Goal: Task Accomplishment & Management: Use online tool/utility

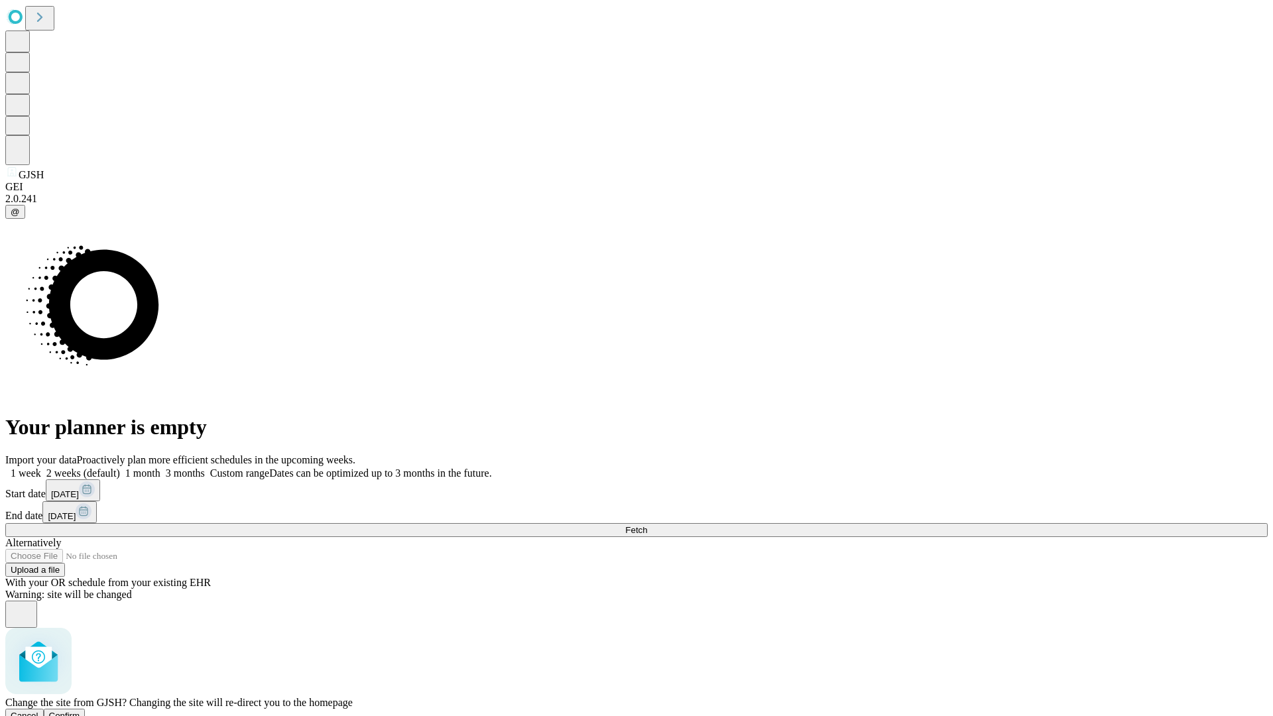
click at [80, 711] on span "Confirm" at bounding box center [64, 716] width 31 height 10
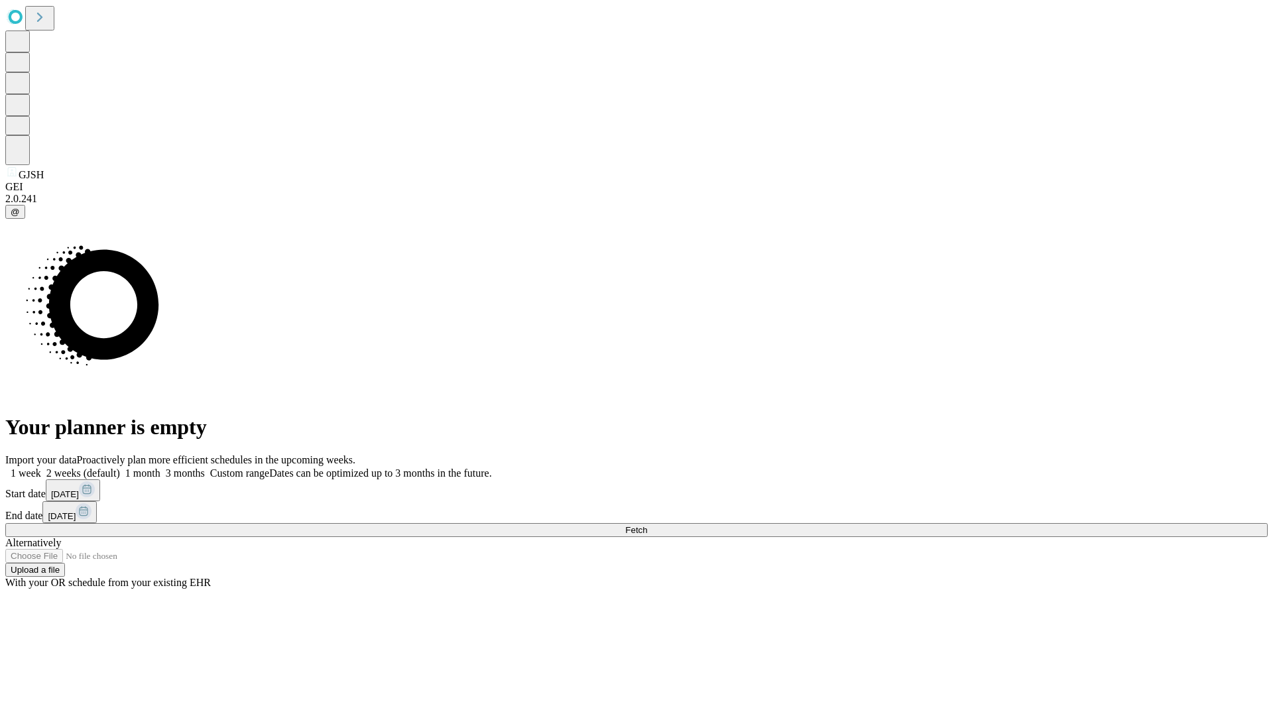
click at [161, 468] on label "1 month" at bounding box center [140, 473] width 40 height 11
click at [647, 525] on span "Fetch" at bounding box center [636, 530] width 22 height 10
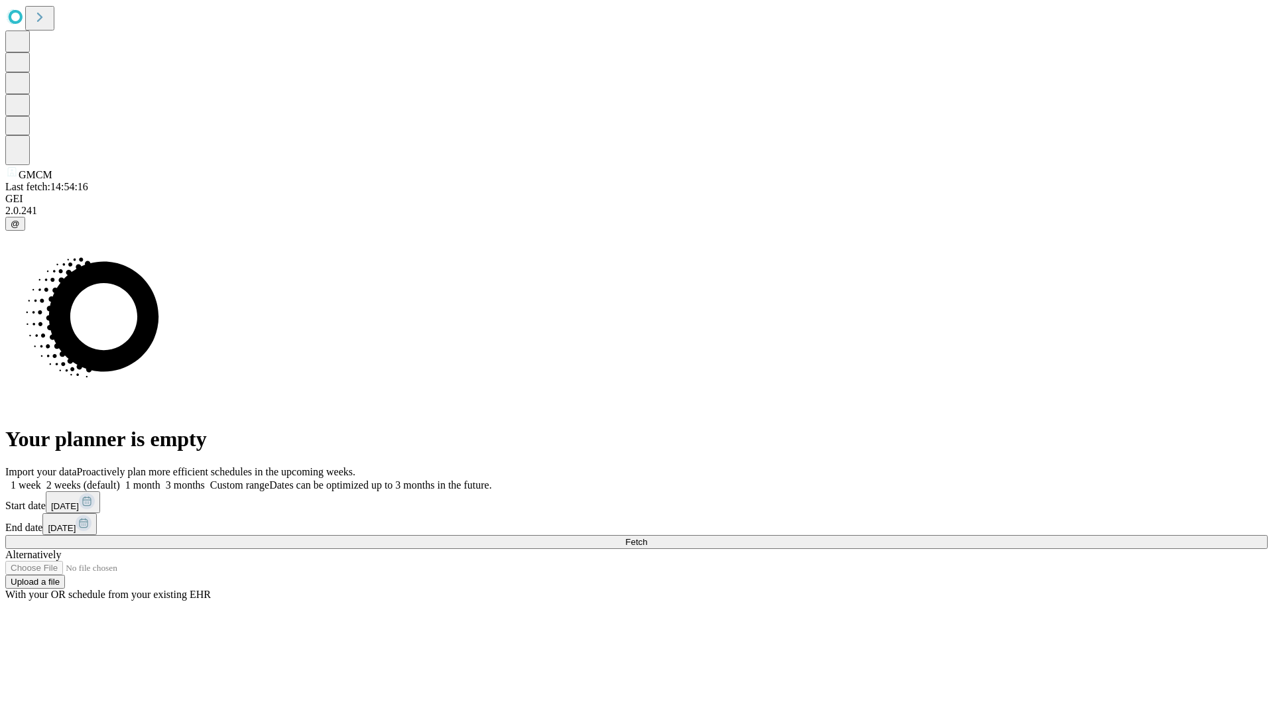
click at [161, 480] on label "1 month" at bounding box center [140, 485] width 40 height 11
click at [647, 537] on span "Fetch" at bounding box center [636, 542] width 22 height 10
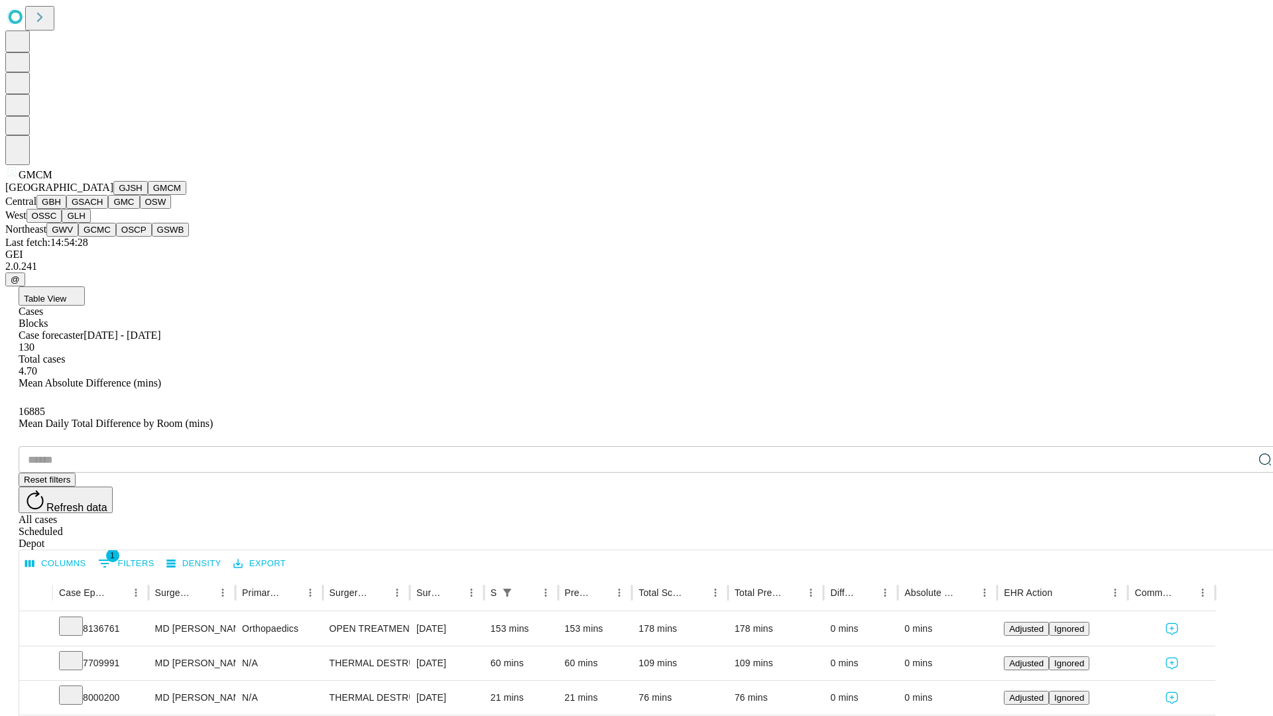
click at [66, 209] on button "GBH" at bounding box center [51, 202] width 30 height 14
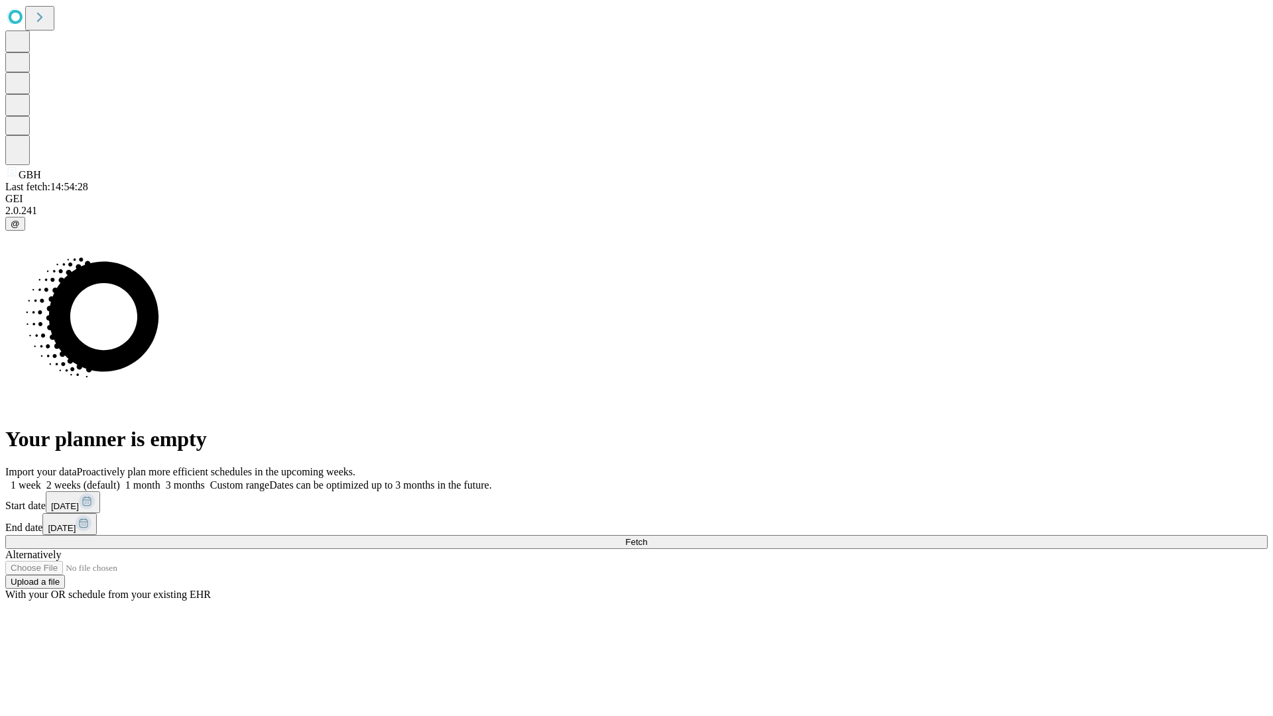
click at [161, 480] on label "1 month" at bounding box center [140, 485] width 40 height 11
click at [647, 537] on span "Fetch" at bounding box center [636, 542] width 22 height 10
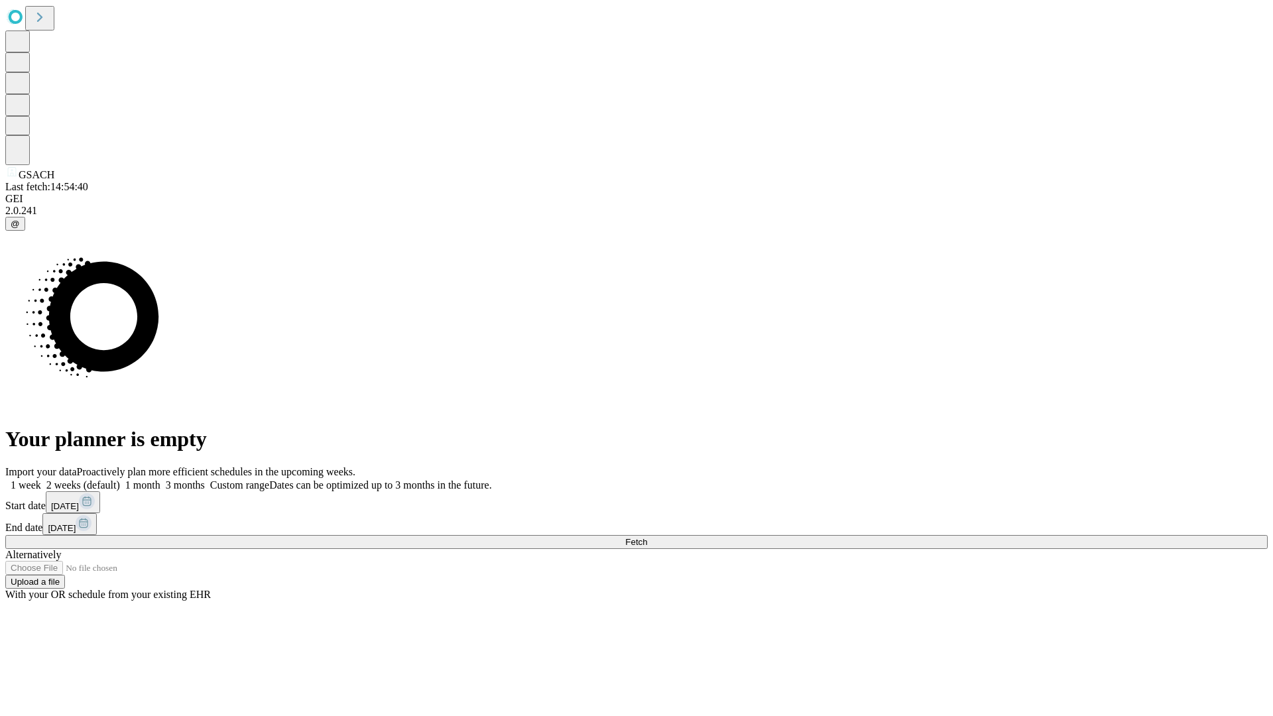
click at [647, 537] on span "Fetch" at bounding box center [636, 542] width 22 height 10
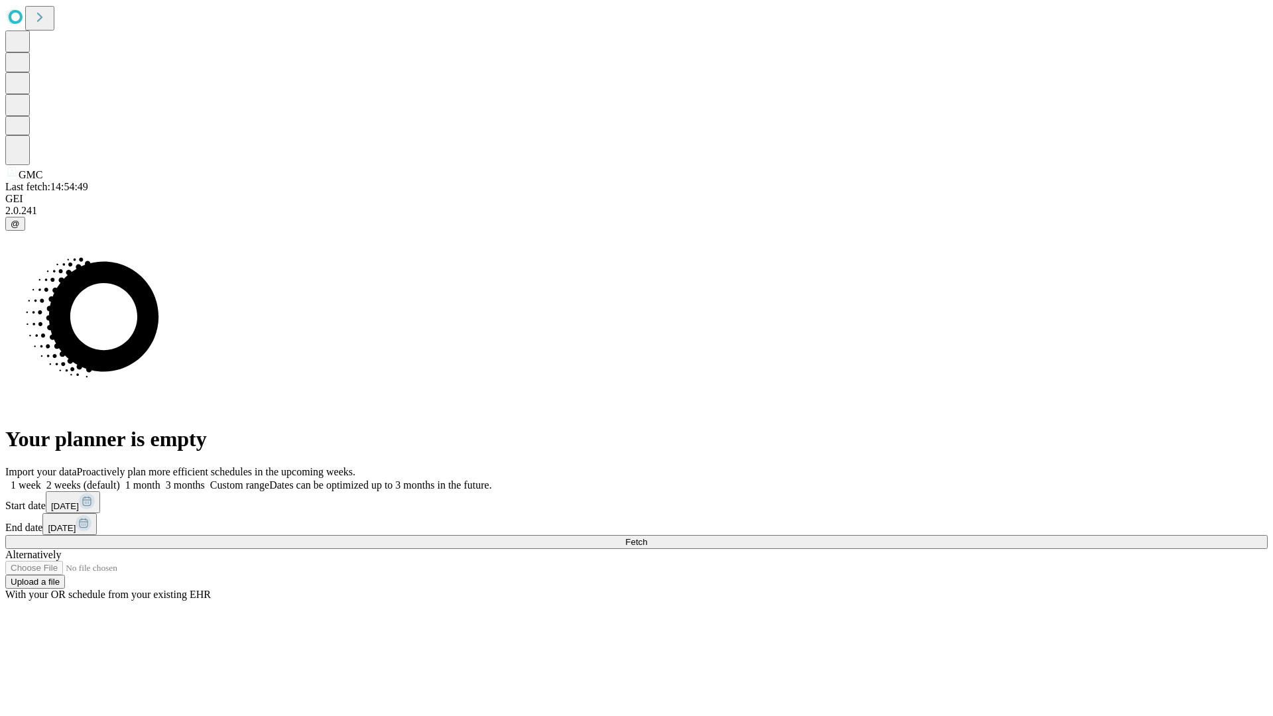
click at [161, 480] on label "1 month" at bounding box center [140, 485] width 40 height 11
click at [647, 537] on span "Fetch" at bounding box center [636, 542] width 22 height 10
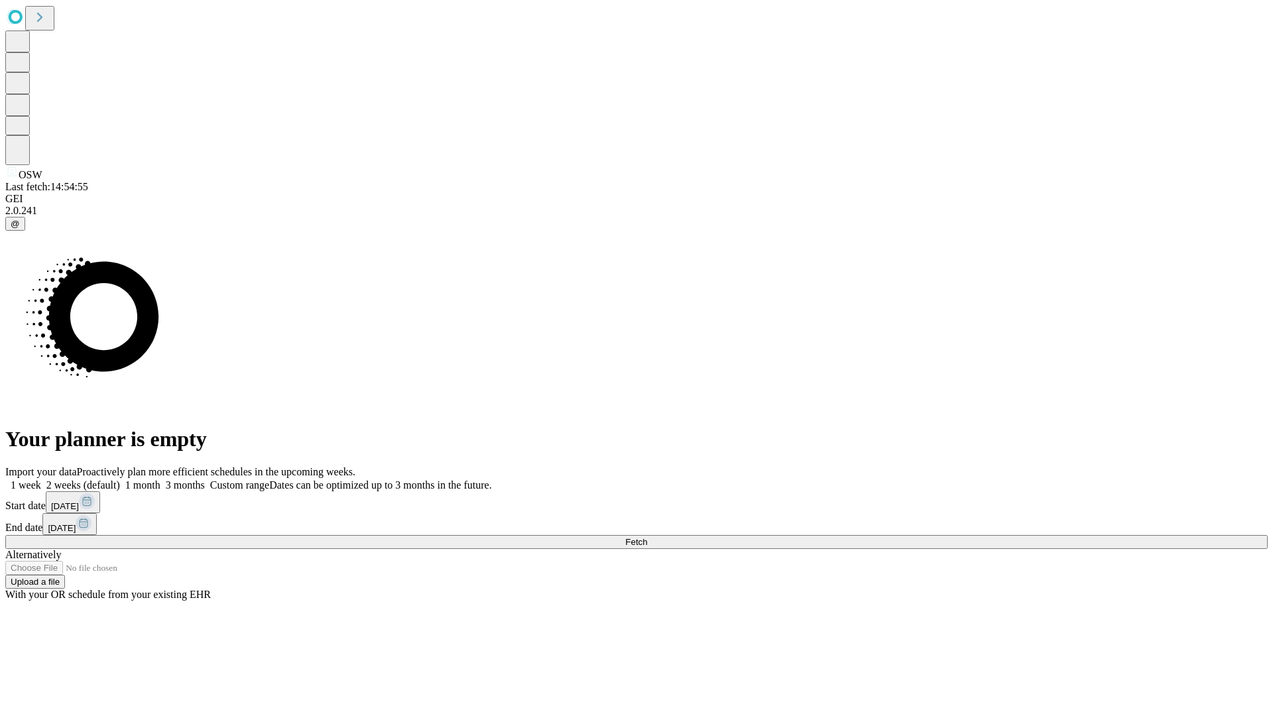
click at [161, 480] on label "1 month" at bounding box center [140, 485] width 40 height 11
click at [647, 537] on span "Fetch" at bounding box center [636, 542] width 22 height 10
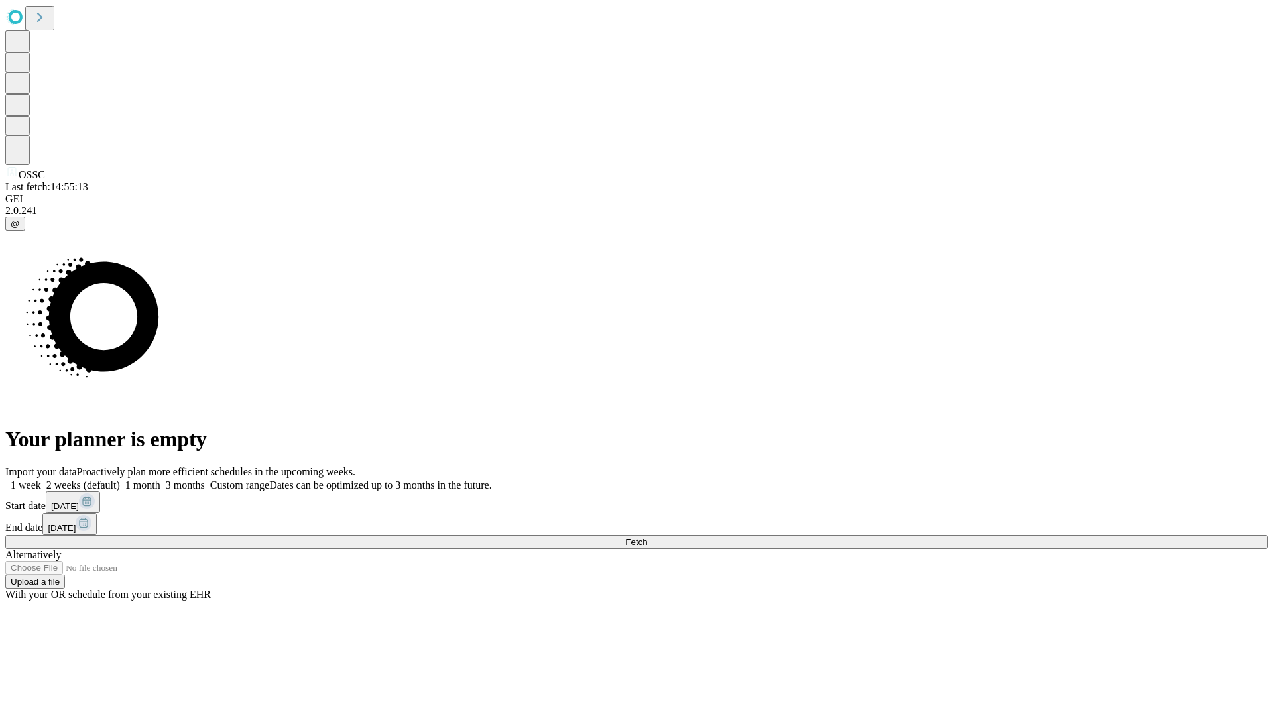
click at [161, 480] on label "1 month" at bounding box center [140, 485] width 40 height 11
click at [647, 537] on span "Fetch" at bounding box center [636, 542] width 22 height 10
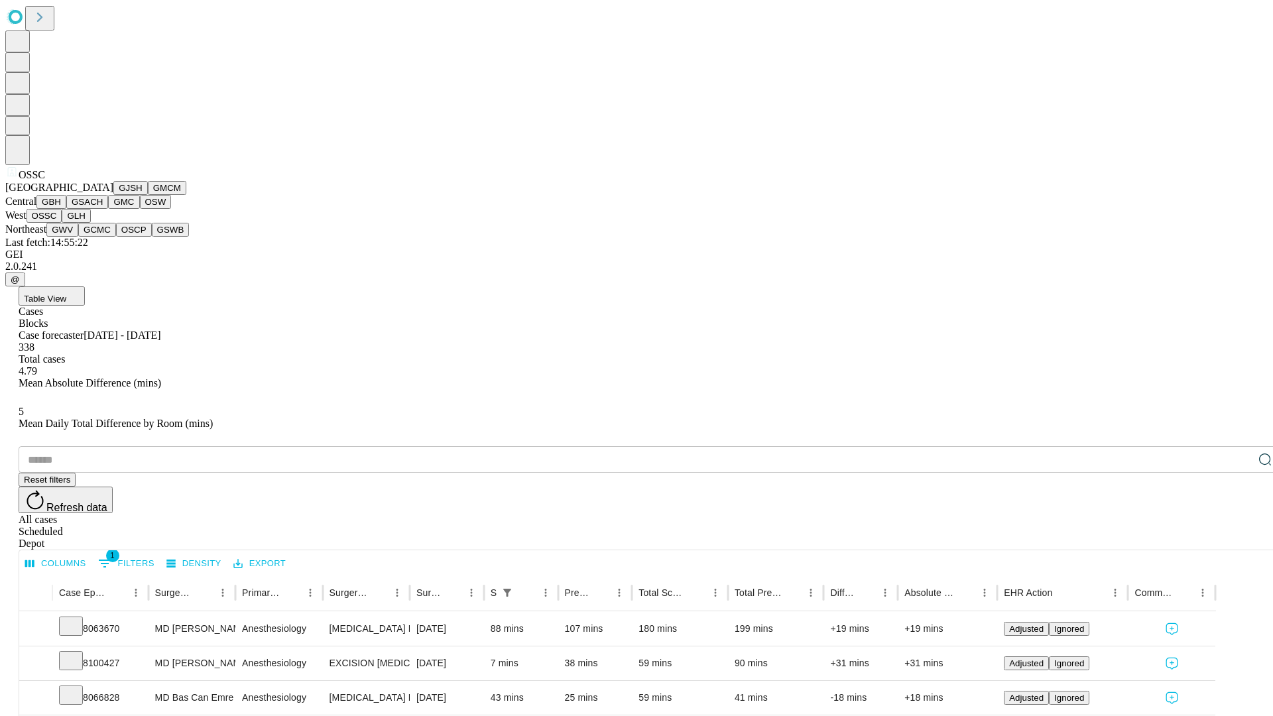
click at [90, 223] on button "GLH" at bounding box center [76, 216] width 29 height 14
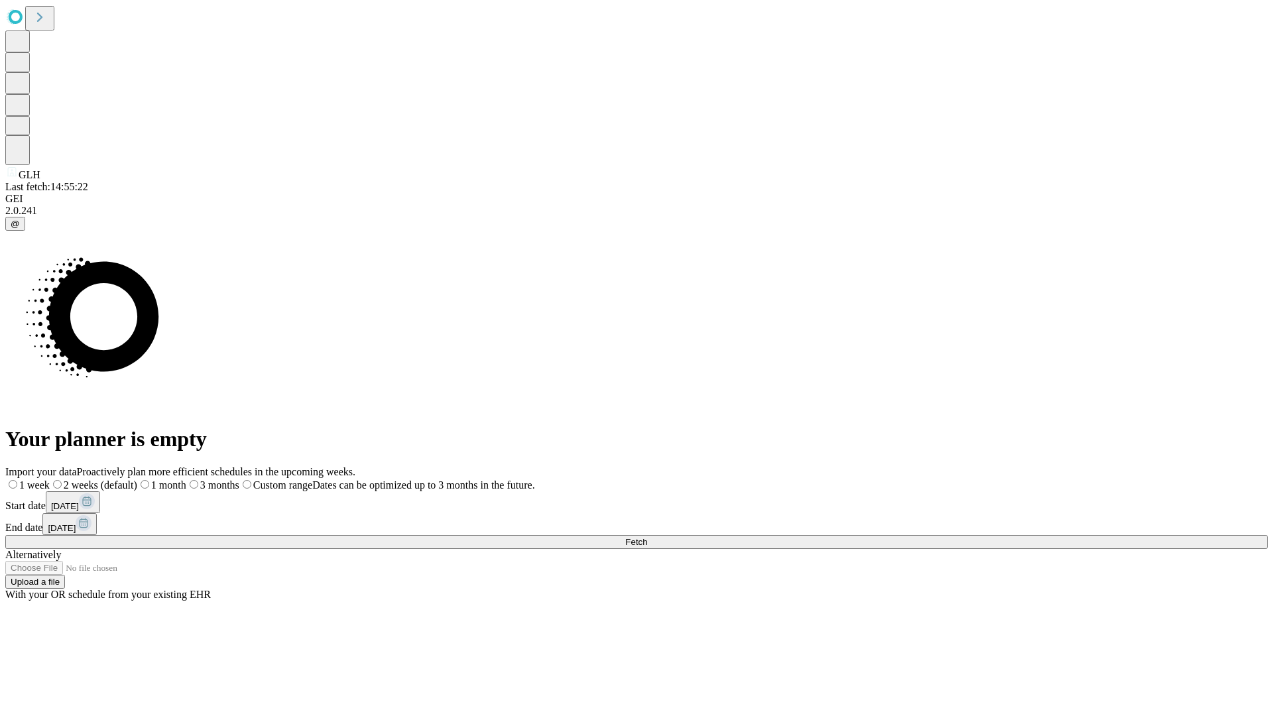
click at [186, 480] on label "1 month" at bounding box center [161, 485] width 49 height 11
click at [647, 537] on span "Fetch" at bounding box center [636, 542] width 22 height 10
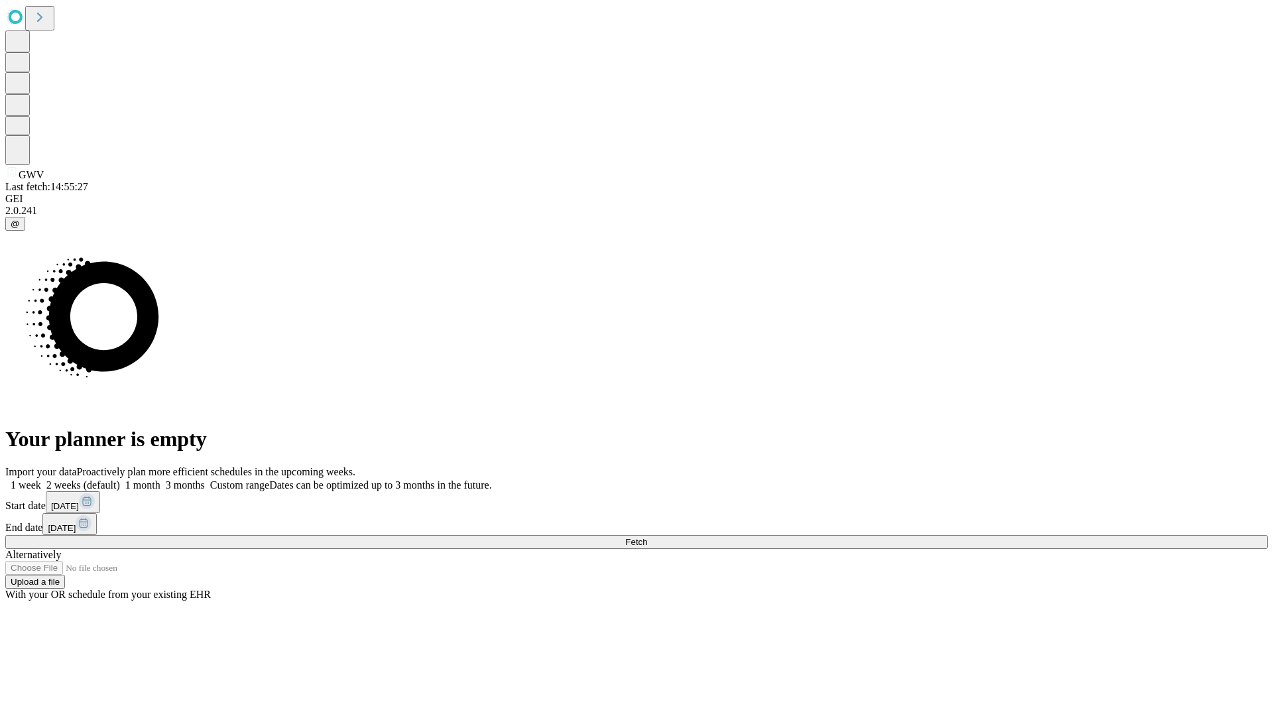
click at [161, 480] on label "1 month" at bounding box center [140, 485] width 40 height 11
click at [647, 537] on span "Fetch" at bounding box center [636, 542] width 22 height 10
click at [161, 480] on label "1 month" at bounding box center [140, 485] width 40 height 11
click at [647, 537] on span "Fetch" at bounding box center [636, 542] width 22 height 10
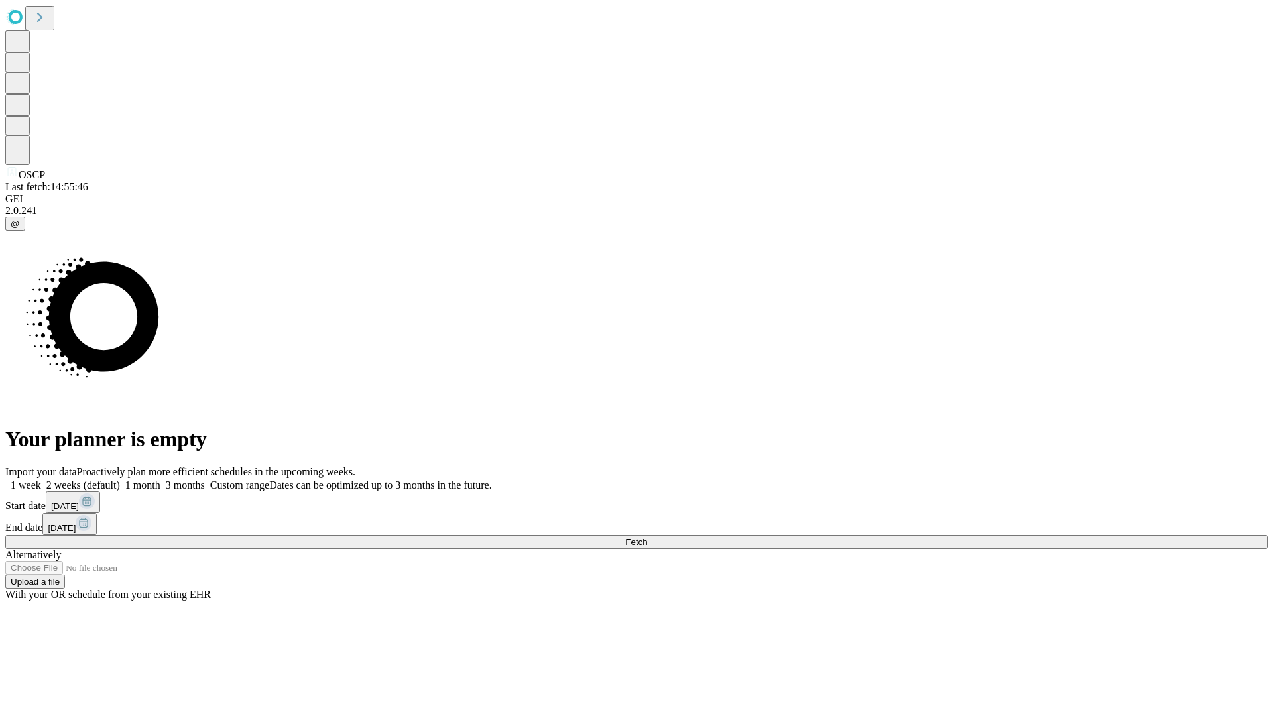
click at [161, 480] on label "1 month" at bounding box center [140, 485] width 40 height 11
click at [647, 537] on span "Fetch" at bounding box center [636, 542] width 22 height 10
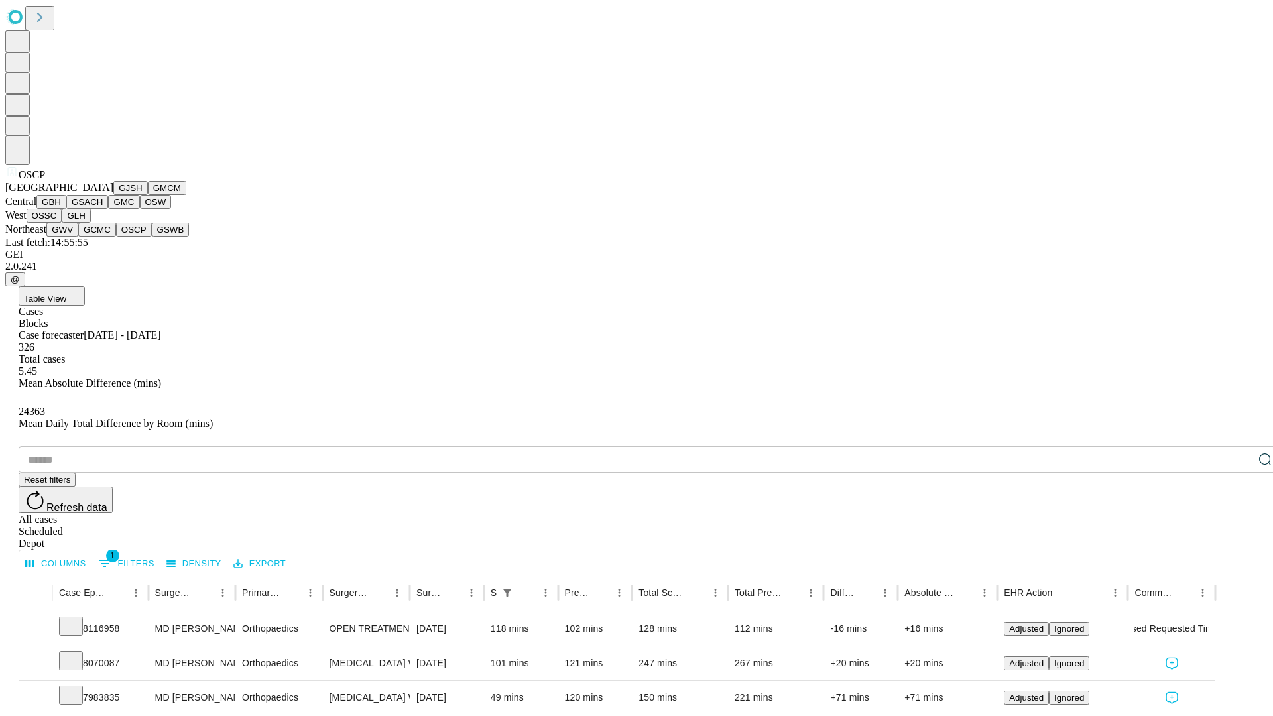
click at [152, 237] on button "GSWB" at bounding box center [171, 230] width 38 height 14
